Goal: Obtain resource: Obtain resource

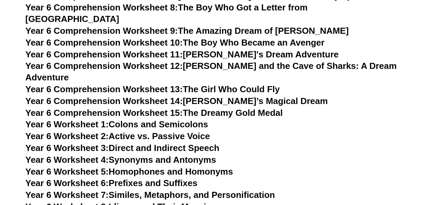
scroll to position [3861, 0]
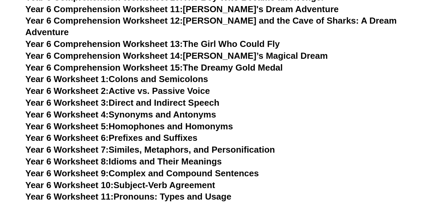
click at [196, 62] on link "Year 6 Comprehension Worksheet 15: The Dreamy Gold Medal" at bounding box center [153, 67] width 257 height 10
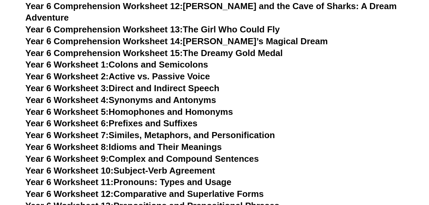
scroll to position [3884, 0]
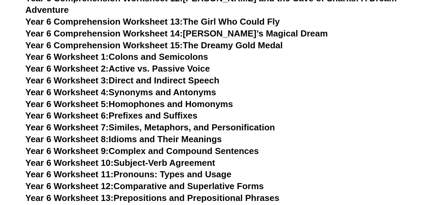
click at [164, 52] on link "Year 6 Worksheet 1: Colons and Semicolons" at bounding box center [116, 57] width 183 height 10
click at [126, 63] on link "Year 6 Worksheet 2: Active vs. Passive Voice" at bounding box center [117, 68] width 184 height 10
click at [124, 75] on link "Year 6 Worksheet 3: Direct and Indirect Speech" at bounding box center [122, 80] width 194 height 10
click at [157, 87] on link "Year 6 Worksheet 4: Synonyms and Antonyms" at bounding box center [120, 92] width 191 height 10
click at [144, 99] on link "Year 6 Worksheet 5: Homophones and Homonyms" at bounding box center [129, 104] width 208 height 10
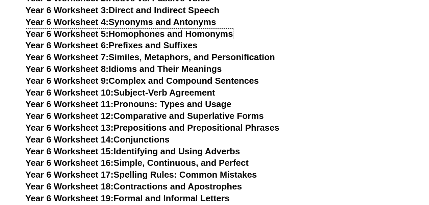
scroll to position [3951, 0]
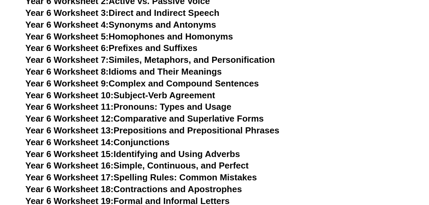
click at [114, 43] on link "Year 6 Worksheet 6: Prefixes and Suffixes" at bounding box center [111, 48] width 172 height 10
click at [129, 55] on link "Year 6 Worksheet 7: Similes, Metaphors, and Personification" at bounding box center [149, 60] width 249 height 10
click at [99, 66] on span "Year 6 Worksheet 8:" at bounding box center [66, 71] width 83 height 10
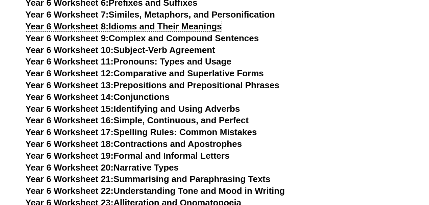
scroll to position [3974, 0]
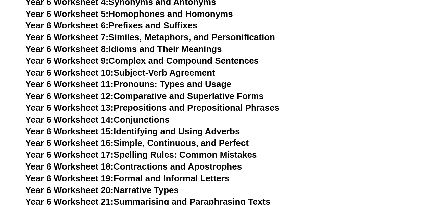
click at [93, 56] on span "Year 6 Worksheet 9:" at bounding box center [66, 61] width 83 height 10
click at [122, 68] on link "Year 6 Worksheet 10: Subject-Verb Agreement" at bounding box center [120, 73] width 190 height 10
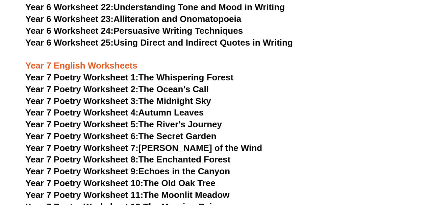
scroll to position [4199, 0]
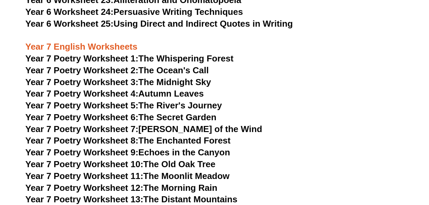
drag, startPoint x: 307, startPoint y: 40, endPoint x: 305, endPoint y: 49, distance: 9.7
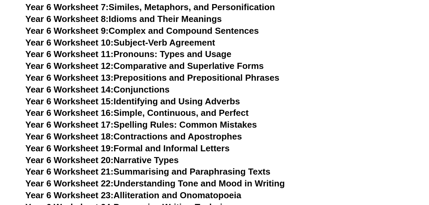
scroll to position [3996, 0]
